Goal: Task Accomplishment & Management: Complete application form

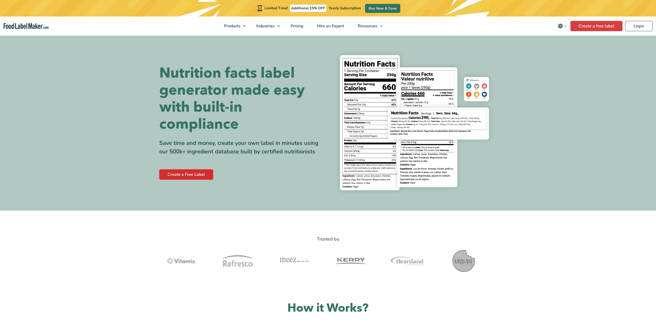
click at [182, 176] on link "Create a Free Label" at bounding box center [186, 174] width 54 height 10
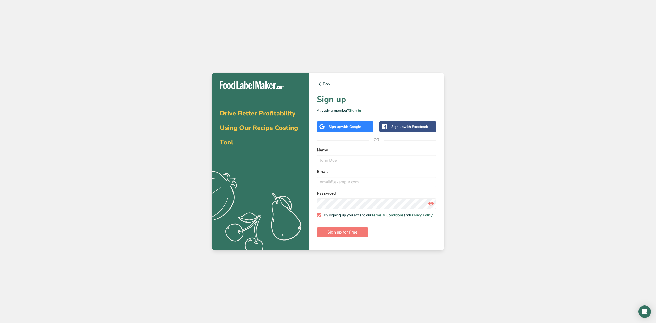
click at [345, 128] on span "with Google" at bounding box center [351, 126] width 20 height 5
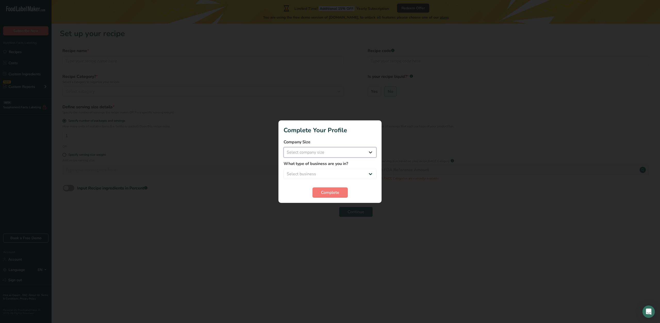
click at [334, 156] on select "Select company size Fewer than 10 Employees 10 to 50 Employees 51 to 500 Employ…" at bounding box center [330, 152] width 93 height 10
select select "1"
click at [284, 147] on select "Select company size Fewer than 10 Employees 10 to 50 Employees 51 to 500 Employ…" at bounding box center [330, 152] width 93 height 10
click at [320, 174] on select "Select business Packaged Food Manufacturer Restaurant & Cafe Bakery Meal Plans …" at bounding box center [330, 174] width 93 height 10
select select "8"
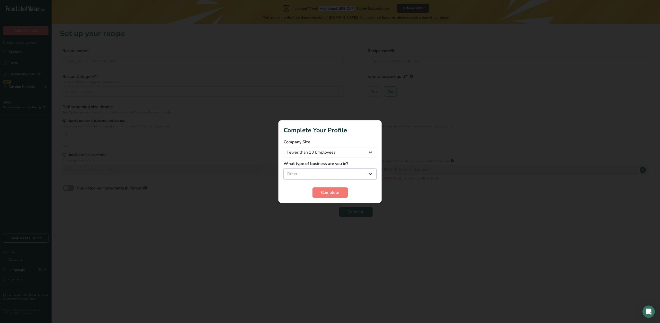
click at [284, 169] on select "Select business Packaged Food Manufacturer Restaurant & Cafe Bakery Meal Plans …" at bounding box center [330, 174] width 93 height 10
click at [339, 195] on span "Complete" at bounding box center [330, 193] width 18 height 6
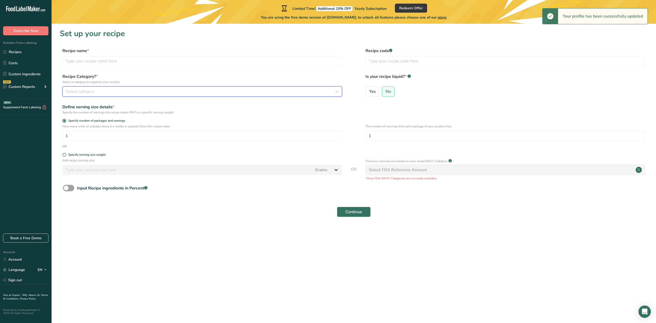
click at [108, 94] on div "Select category" at bounding box center [201, 91] width 270 height 6
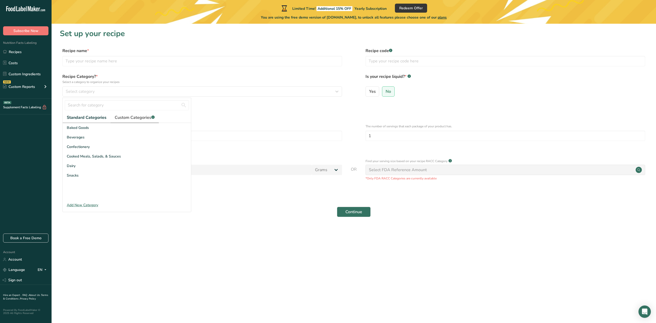
click at [122, 120] on span "Custom Categories .a-a{fill:#347362;}.b-a{fill:#fff;}" at bounding box center [135, 118] width 40 height 6
click at [142, 107] on input "text" at bounding box center [127, 105] width 124 height 10
click at [212, 121] on label "Specify number of packages and servings" at bounding box center [202, 121] width 280 height 4
click at [66, 121] on input "Specify number of packages and servings" at bounding box center [63, 120] width 3 height 3
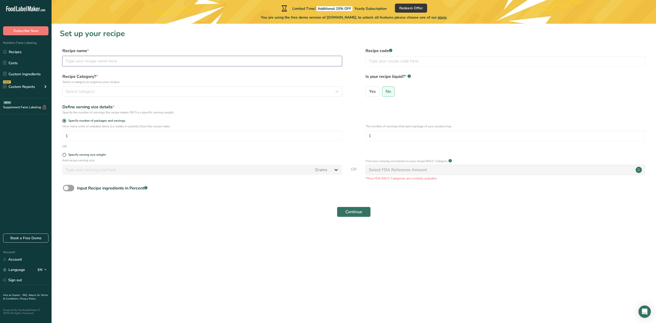
click at [138, 65] on input "text" at bounding box center [202, 61] width 280 height 10
type input "Zyntra Energy"
click at [118, 138] on input "1" at bounding box center [202, 136] width 280 height 10
drag, startPoint x: 118, startPoint y: 139, endPoint x: 50, endPoint y: 123, distance: 70.1
click at [50, 123] on div ".a-20{fill:#fff;} Subscribe Now Nutrition Facts Labeling Recipes Costs Custom I…" at bounding box center [328, 161] width 656 height 323
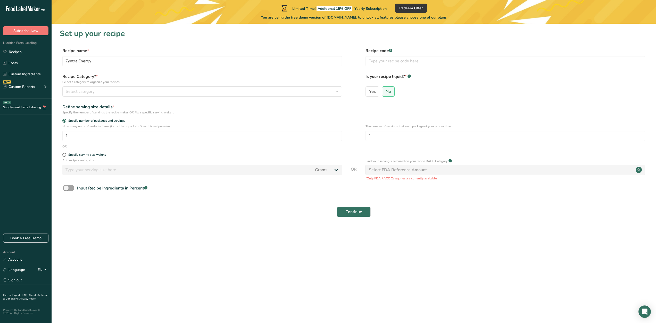
click at [135, 143] on div "How many units of sealable items (i.e. bottle or packet) Does this recipe make.…" at bounding box center [354, 134] width 588 height 20
click at [369, 90] on span "Yes" at bounding box center [372, 91] width 7 height 5
click at [369, 90] on input "Yes" at bounding box center [367, 91] width 3 height 3
radio input "true"
radio input "false"
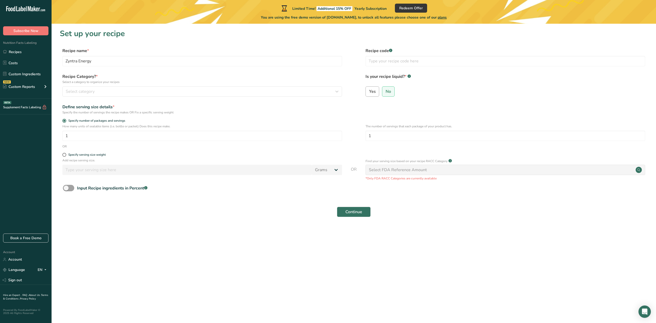
select select "22"
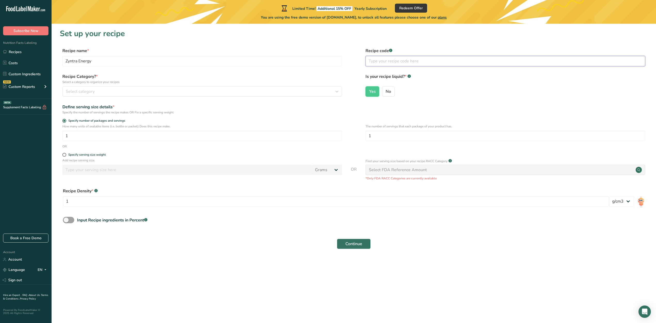
click at [400, 64] on input "text" at bounding box center [506, 61] width 280 height 10
paste input "Calories: 50 kcal Total Fat: 0 g Saturated Fat: 0 g Trans Fat: 0 g [MEDICAL_DAT…"
type input "Calories: 50 kcal Total Fat: 0 g Saturated Fat: 0 g Trans Fat: 0 g [MEDICAL_DAT…"
click at [346, 109] on div "Define serving size details * Specify the number of servings the recipe makes O…" at bounding box center [354, 109] width 588 height 11
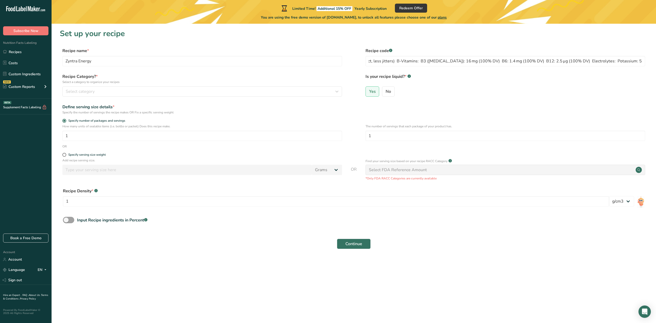
scroll to position [0, 0]
click at [114, 201] on input "1" at bounding box center [336, 201] width 547 height 10
click at [352, 243] on span "Continue" at bounding box center [354, 244] width 17 height 6
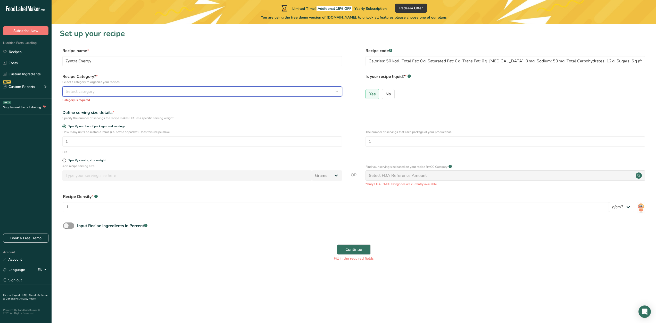
click at [166, 90] on div "Select category" at bounding box center [201, 91] width 270 height 6
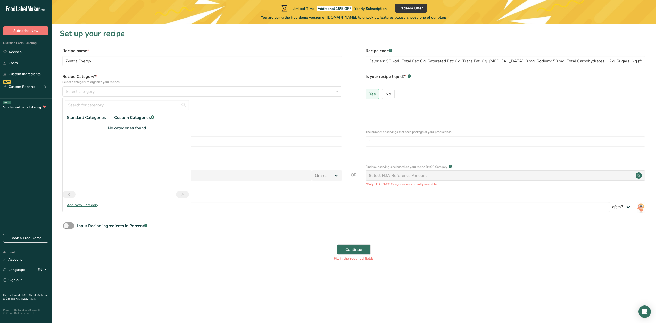
click at [90, 207] on div "Add New Category" at bounding box center [127, 204] width 128 height 5
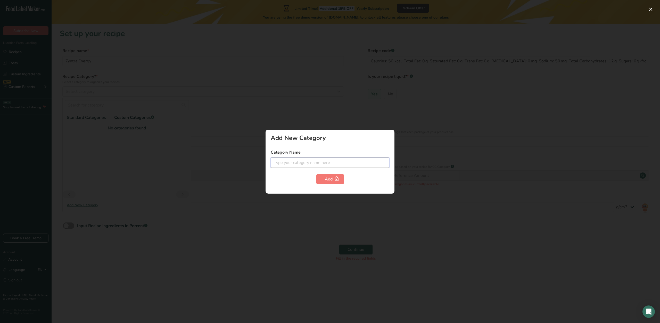
click at [272, 163] on input "text" at bounding box center [330, 163] width 119 height 10
type input "Energy Drink"
click at [320, 183] on button "Add" at bounding box center [330, 179] width 28 height 10
click at [329, 181] on div "Add" at bounding box center [330, 179] width 11 height 6
drag, startPoint x: 304, startPoint y: 165, endPoint x: 213, endPoint y: 179, distance: 92.2
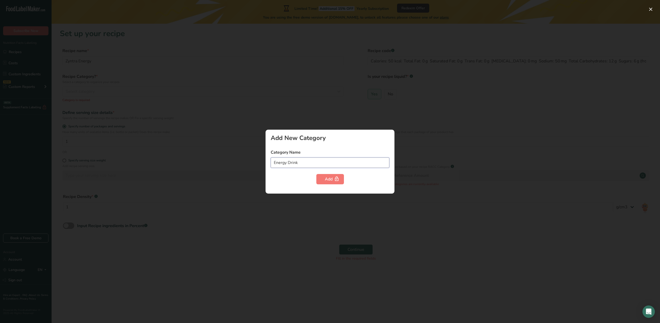
click at [213, 179] on div "Add New Category Category Name Energy Drink Add" at bounding box center [330, 161] width 660 height 323
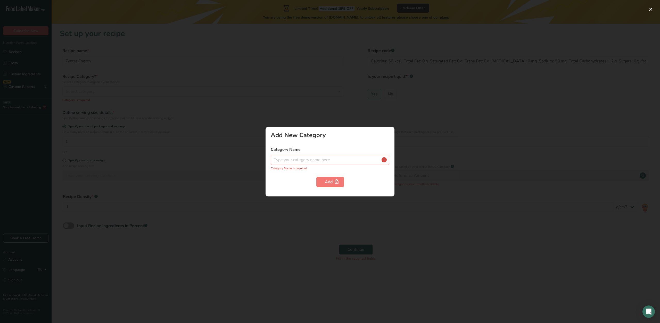
click at [217, 173] on div at bounding box center [330, 161] width 660 height 323
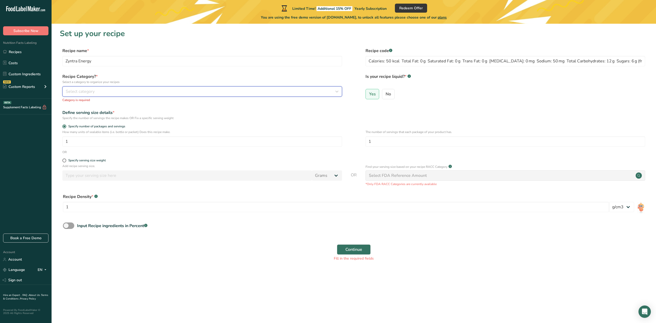
click at [171, 92] on div "Select category" at bounding box center [201, 91] width 270 height 6
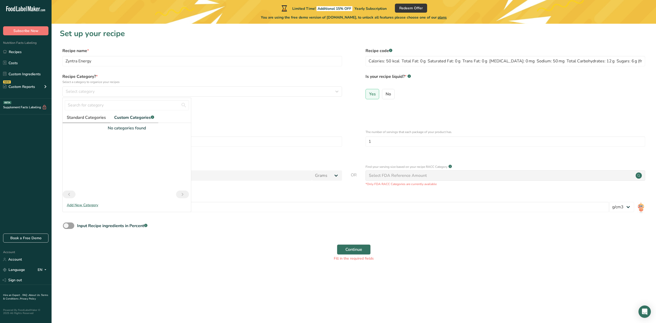
click at [96, 120] on span "Standard Categories" at bounding box center [86, 118] width 39 height 6
click at [84, 137] on span "Beverages" at bounding box center [76, 137] width 18 height 5
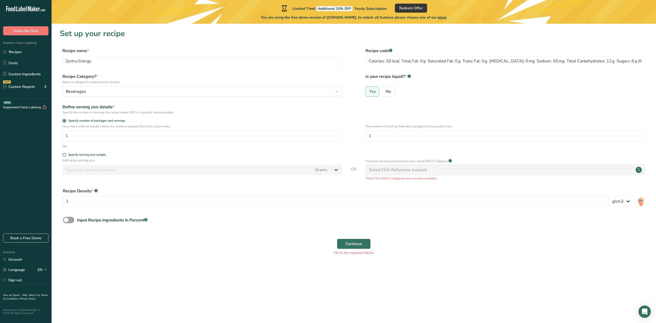
click at [448, 167] on div "Select FDA Reference Amount" at bounding box center [506, 170] width 280 height 10
click at [345, 244] on button "Continue" at bounding box center [354, 244] width 34 height 10
